Goal: Task Accomplishment & Management: Manage account settings

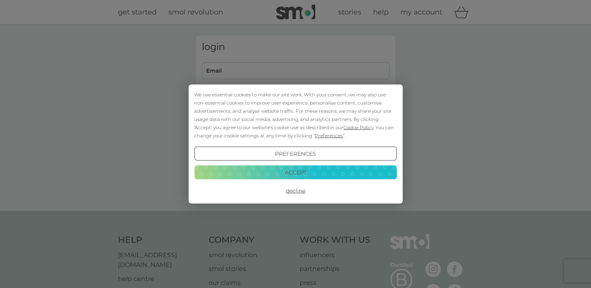
click at [298, 175] on button "Accept" at bounding box center [295, 172] width 202 height 14
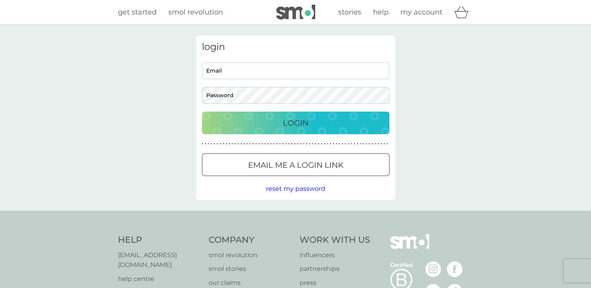
click at [255, 73] on input "Email" at bounding box center [295, 70] width 187 height 17
type input "[EMAIL_ADDRESS][DOMAIN_NAME]"
click at [265, 124] on div "Login" at bounding box center [296, 123] width 172 height 12
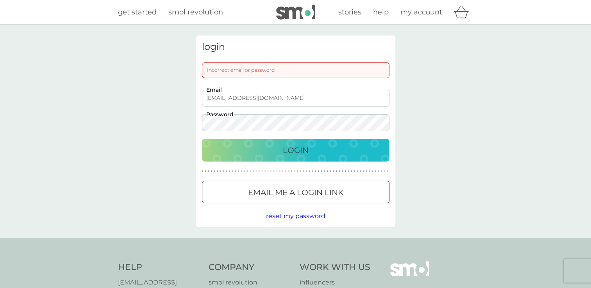
click at [278, 146] on div "Login" at bounding box center [296, 150] width 172 height 12
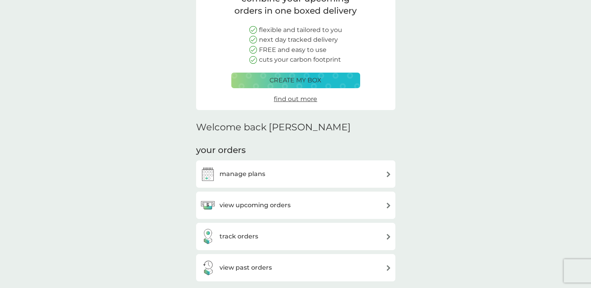
scroll to position [77, 0]
click at [376, 203] on div "view upcoming orders" at bounding box center [295, 205] width 191 height 16
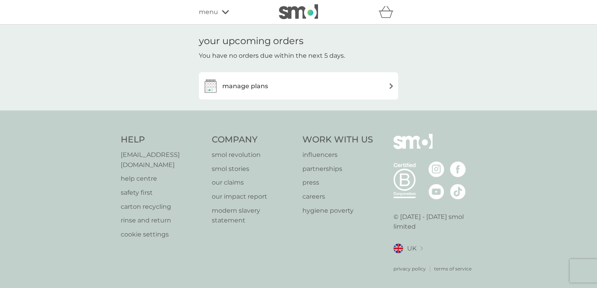
click at [359, 89] on div "manage plans" at bounding box center [298, 86] width 191 height 16
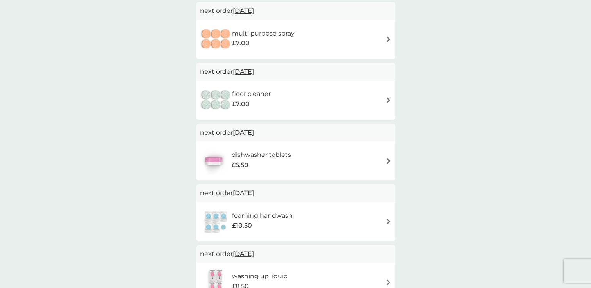
scroll to position [153, 0]
click at [355, 216] on div "foaming handwash £10.50" at bounding box center [295, 221] width 191 height 27
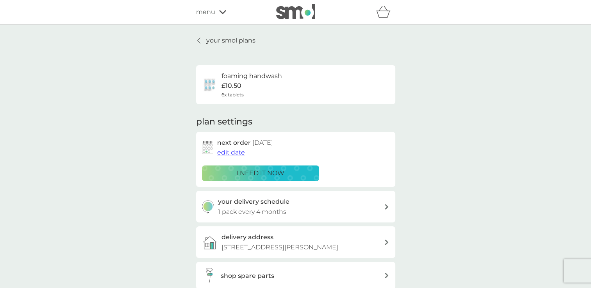
click at [236, 152] on span "edit date" at bounding box center [231, 152] width 28 height 7
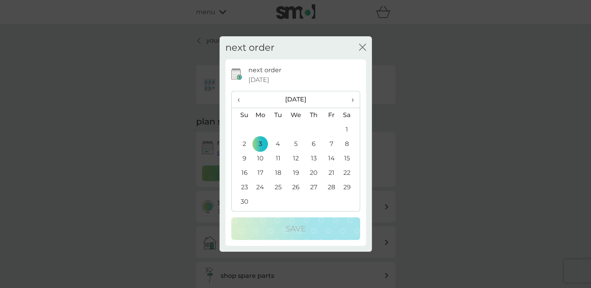
click at [241, 101] on span "‹" at bounding box center [241, 99] width 8 height 16
click at [332, 143] on td "12" at bounding box center [332, 144] width 18 height 14
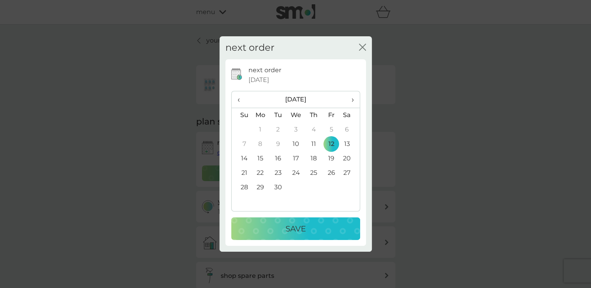
click at [296, 226] on p "Save" at bounding box center [295, 229] width 20 height 12
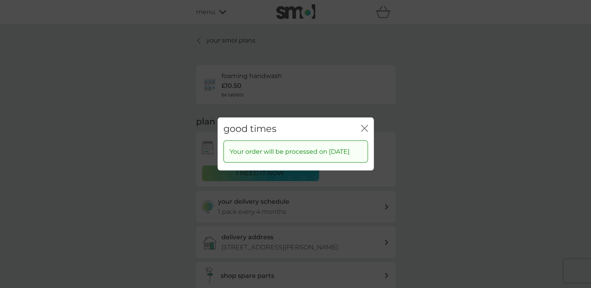
click at [364, 125] on icon "close" at bounding box center [364, 128] width 7 height 7
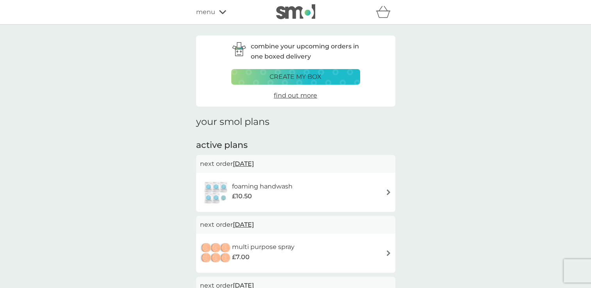
scroll to position [153, 0]
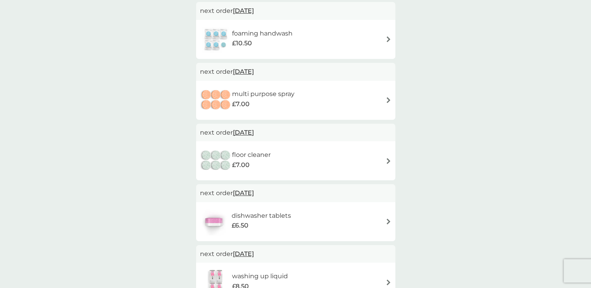
click at [328, 38] on div "foaming handwash £10.50" at bounding box center [295, 39] width 191 height 27
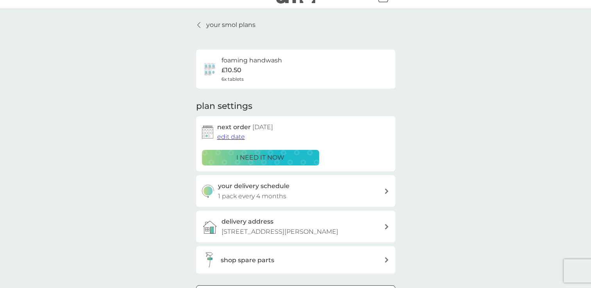
scroll to position [23, 0]
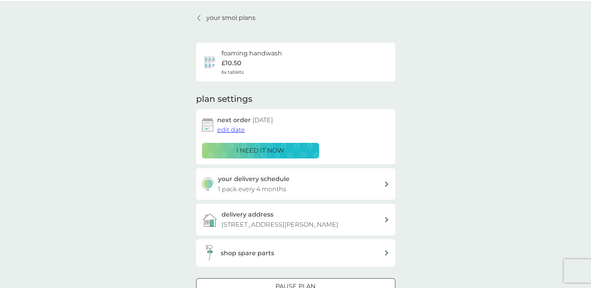
click at [368, 187] on div "your delivery schedule 1 pack every 4 months" at bounding box center [301, 184] width 166 height 20
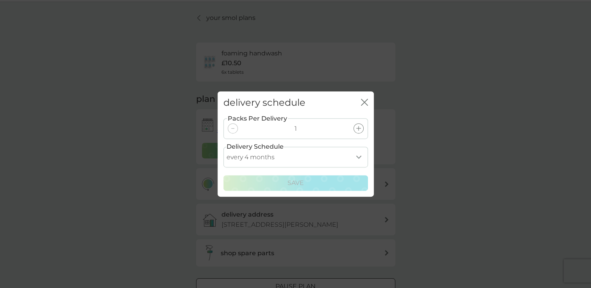
click at [358, 155] on select "every 1 month every 2 months every 3 months every 4 months every 5 months every…" at bounding box center [295, 157] width 144 height 21
select select "3"
click at [223, 147] on select "every 1 month every 2 months every 3 months every 4 months every 5 months every…" at bounding box center [295, 157] width 144 height 21
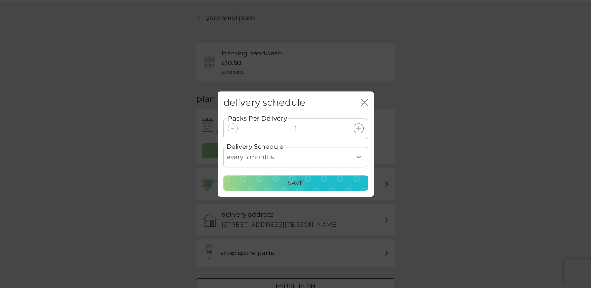
click at [322, 184] on div "Save" at bounding box center [295, 183] width 134 height 10
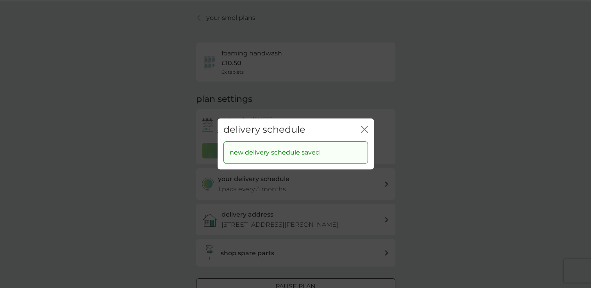
click at [366, 129] on icon "close" at bounding box center [364, 129] width 7 height 7
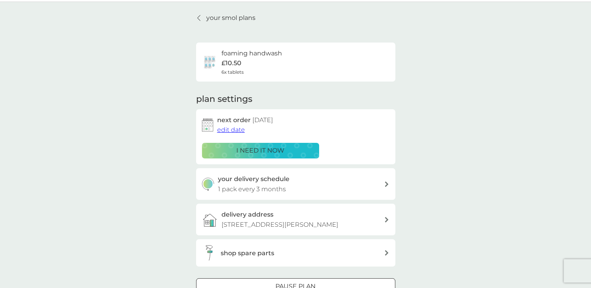
scroll to position [0, 0]
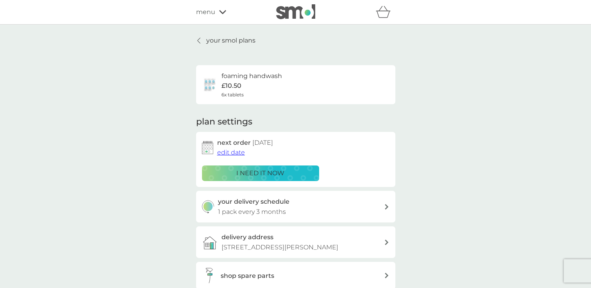
click at [213, 41] on p "your smol plans" at bounding box center [230, 41] width 49 height 10
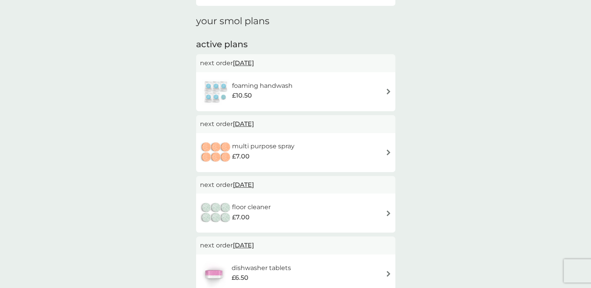
scroll to position [102, 0]
click at [384, 149] on div "multi purpose spray £7.00" at bounding box center [295, 151] width 191 height 27
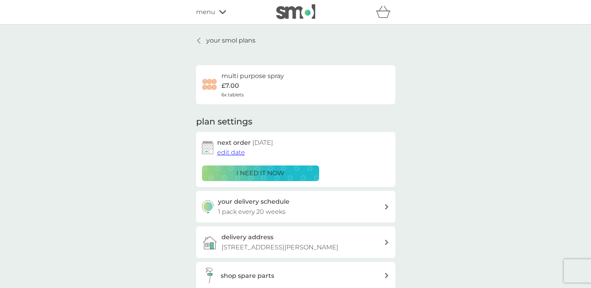
click at [237, 155] on span "edit date" at bounding box center [231, 152] width 28 height 7
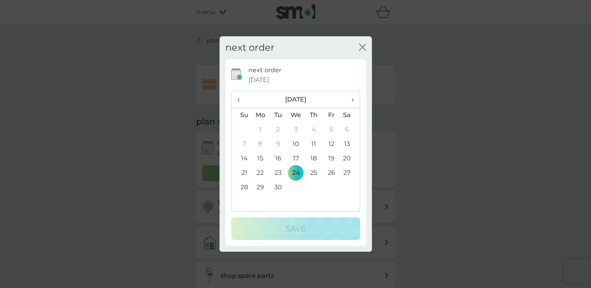
click at [364, 49] on icon "close" at bounding box center [363, 47] width 3 height 6
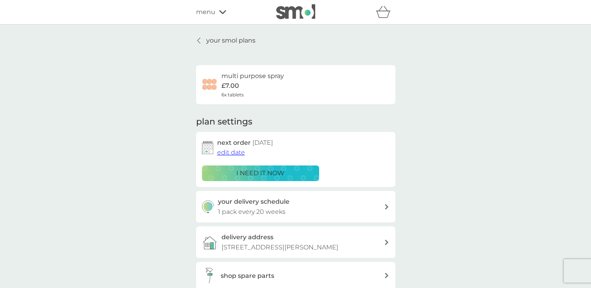
click at [355, 199] on div "your delivery schedule 1 pack every 20 weeks" at bounding box center [301, 207] width 166 height 20
select select "140"
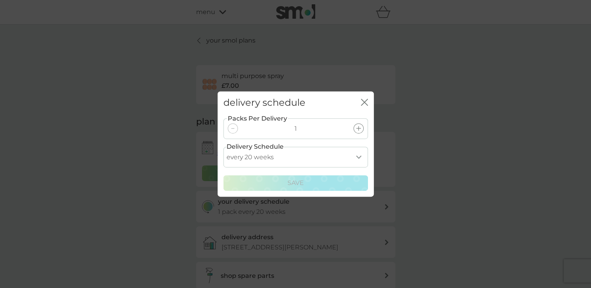
click at [364, 101] on icon "close" at bounding box center [364, 102] width 7 height 7
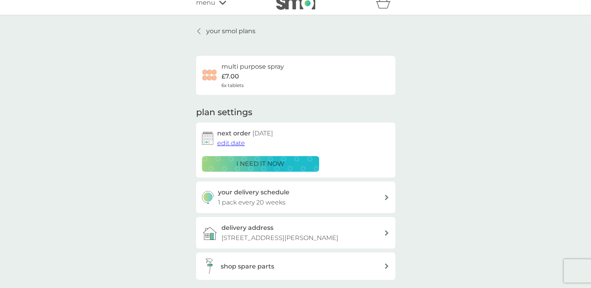
scroll to position [9, 0]
click at [225, 145] on span "edit date" at bounding box center [231, 143] width 28 height 7
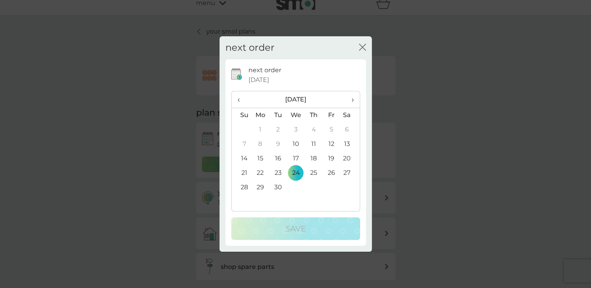
click at [350, 99] on span "›" at bounding box center [350, 99] width 8 height 16
click at [295, 159] on td "12" at bounding box center [296, 159] width 18 height 14
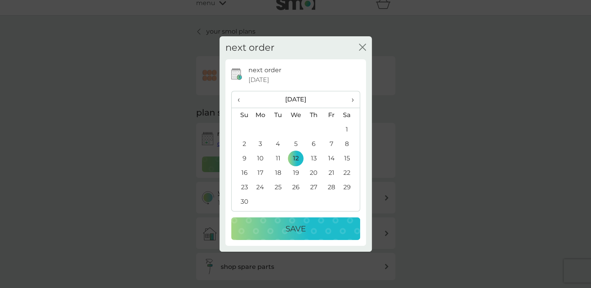
click at [291, 228] on p "Save" at bounding box center [295, 229] width 20 height 12
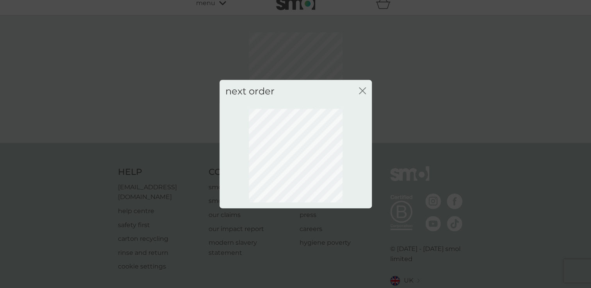
click at [362, 91] on icon "close" at bounding box center [363, 91] width 3 height 6
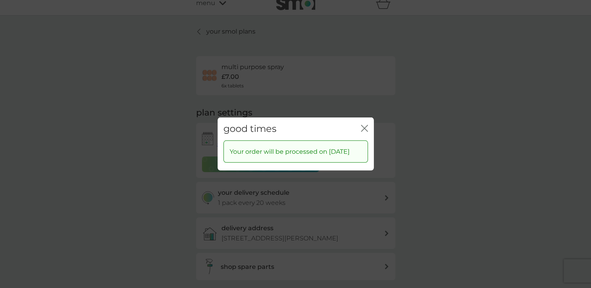
click at [364, 125] on icon "close" at bounding box center [364, 128] width 7 height 7
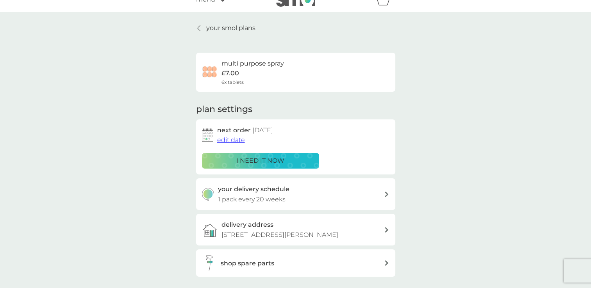
scroll to position [12, 0]
click at [202, 29] on link "your smol plans" at bounding box center [225, 28] width 59 height 10
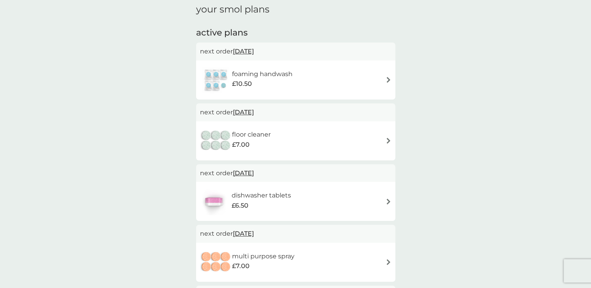
scroll to position [114, 0]
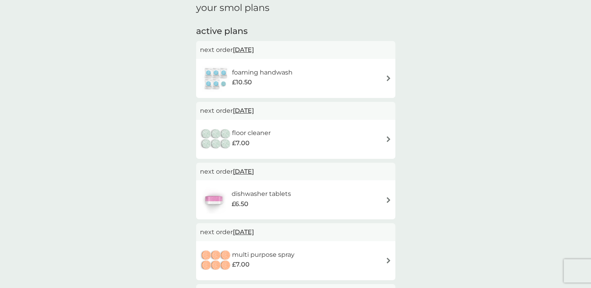
click at [354, 133] on div "floor cleaner £7.00" at bounding box center [295, 139] width 191 height 27
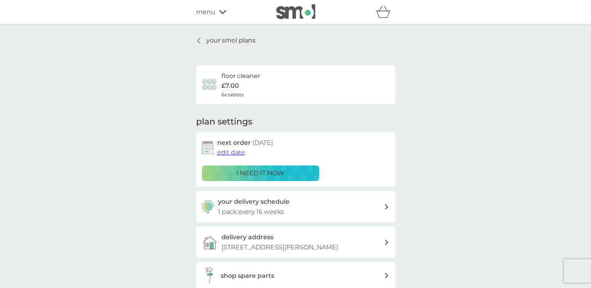
click at [233, 151] on span "edit date" at bounding box center [231, 152] width 28 height 7
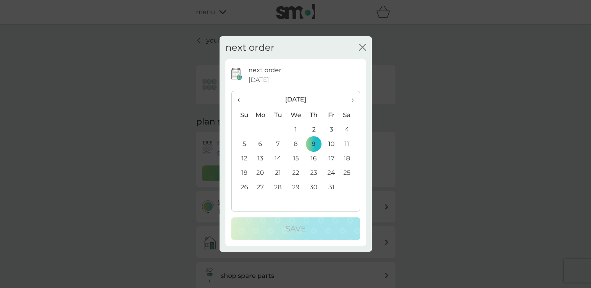
click at [353, 99] on th "›" at bounding box center [350, 99] width 20 height 17
click at [259, 127] on td "1" at bounding box center [260, 130] width 18 height 14
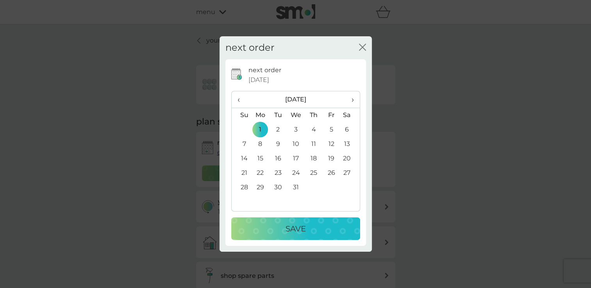
click at [286, 229] on p "Save" at bounding box center [295, 229] width 20 height 12
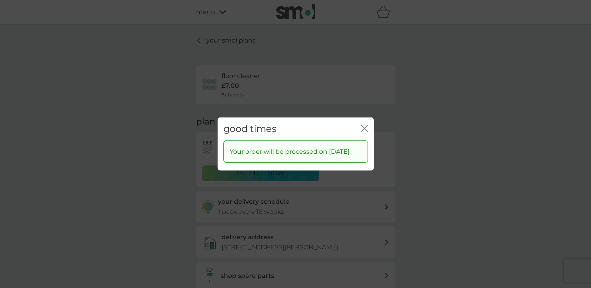
click at [361, 125] on icon "close" at bounding box center [364, 128] width 7 height 7
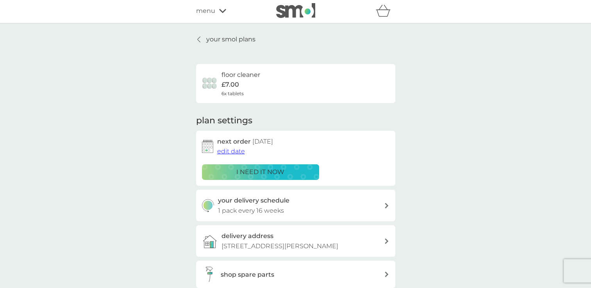
scroll to position [0, 0]
click at [209, 41] on p "your smol plans" at bounding box center [230, 40] width 49 height 10
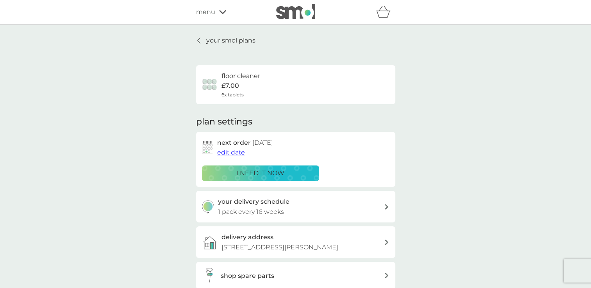
scroll to position [0, 0]
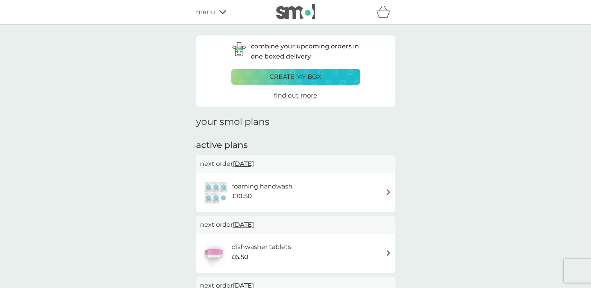
scroll to position [12, 0]
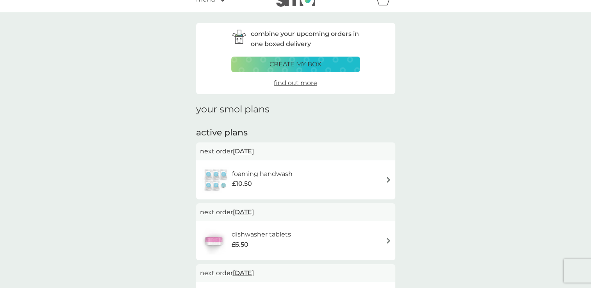
scroll to position [102, 0]
